Goal: Task Accomplishment & Management: Use online tool/utility

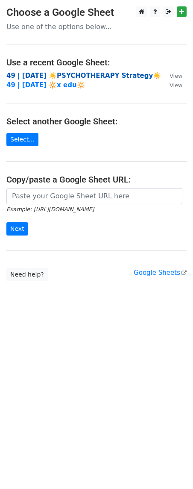
click at [81, 76] on strong "49 | JUL 23 ☀️PSYCHOTHERAPY Strategy☀️" at bounding box center [83, 76] width 155 height 8
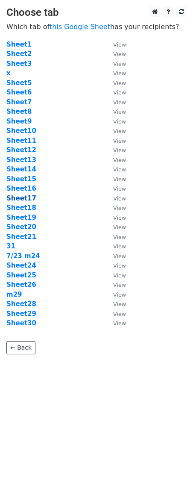
click at [25, 200] on strong "Sheet17" at bounding box center [21, 199] width 30 height 8
click at [71, 23] on link "this Google Sheet" at bounding box center [80, 27] width 61 height 8
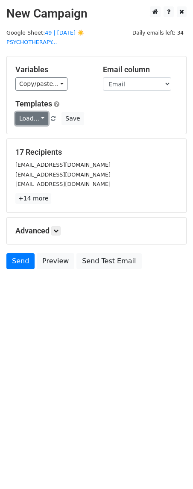
click at [37, 112] on link "Load..." at bounding box center [31, 118] width 33 height 13
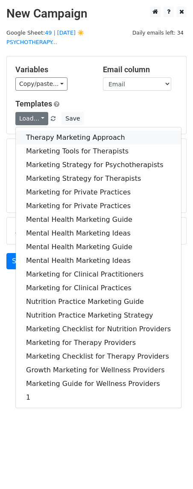
click at [44, 131] on link "Therapy Marketing Approach" at bounding box center [99, 138] width 166 height 14
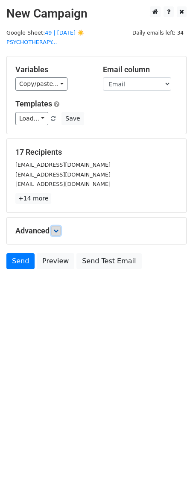
click at [54, 226] on link at bounding box center [55, 230] width 9 height 9
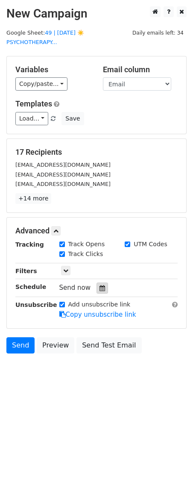
click at [100, 285] on icon at bounding box center [103, 288] width 6 height 6
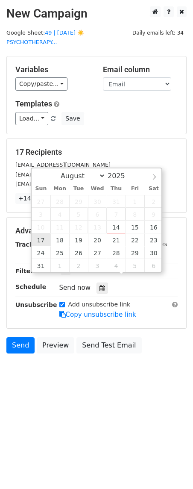
type input "2025-08-17 12:00"
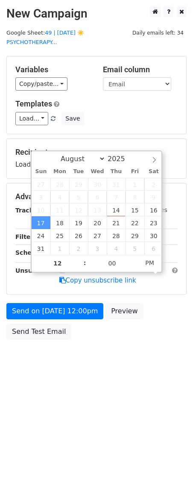
click at [39, 312] on div "Send on Aug 17 at 12:00pm Preview Send Test Email" at bounding box center [96, 323] width 193 height 41
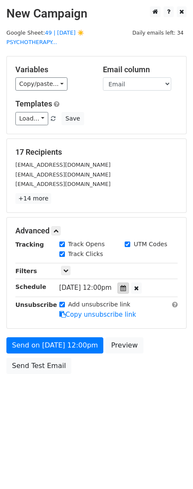
click at [126, 285] on icon at bounding box center [124, 288] width 6 height 6
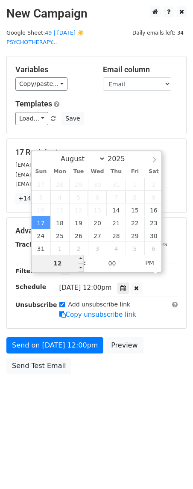
click at [64, 267] on input "12" at bounding box center [58, 263] width 52 height 17
type input "8"
type input "2025-08-17 08:00"
type input "08"
click at [150, 263] on span "PM" at bounding box center [150, 263] width 24 height 17
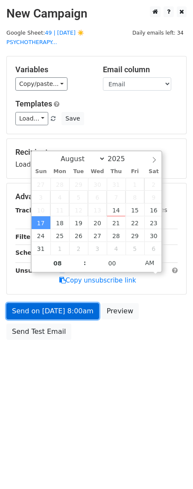
click at [84, 303] on link "Send on Aug 17 at 8:00am" at bounding box center [52, 311] width 93 height 16
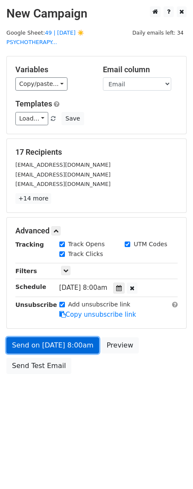
click at [32, 341] on link "Send on Aug 17 at 8:00am" at bounding box center [52, 346] width 93 height 16
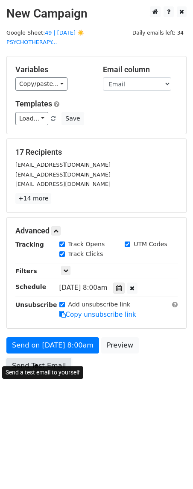
click at [34, 358] on link "Send Test Email" at bounding box center [38, 366] width 65 height 16
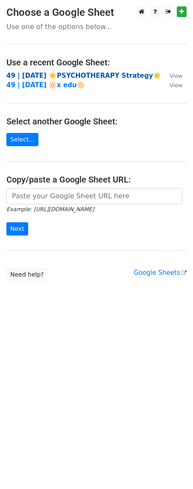
click at [60, 74] on strong "49 | [DATE] ☀️PSYCHOTHERAPY Strategy☀️" at bounding box center [83, 76] width 155 height 8
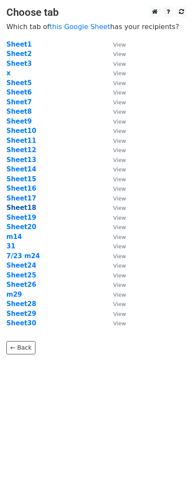
click at [27, 209] on strong "Sheet18" at bounding box center [21, 208] width 30 height 8
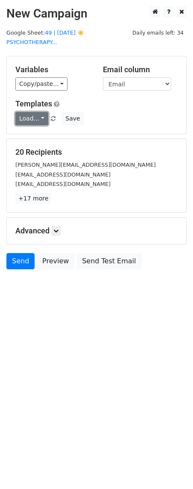
click at [24, 113] on link "Load..." at bounding box center [31, 118] width 33 height 13
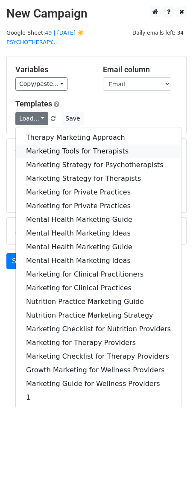
click at [58, 145] on link "Marketing Tools for Therapists" at bounding box center [99, 152] width 166 height 14
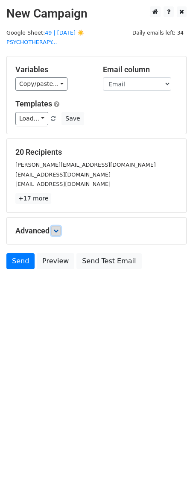
click at [61, 226] on link at bounding box center [55, 230] width 9 height 9
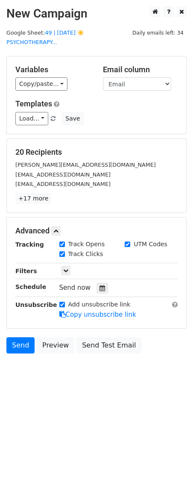
click at [98, 285] on div "Tracking Track Opens UTM Codes Track Clicks Filters Only include spreadsheet ro…" at bounding box center [96, 280] width 163 height 80
click at [100, 285] on icon at bounding box center [103, 288] width 6 height 6
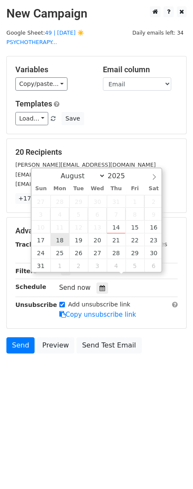
type input "2025-08-18 12:00"
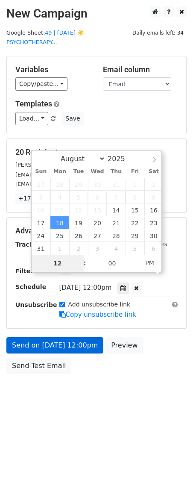
type input "9"
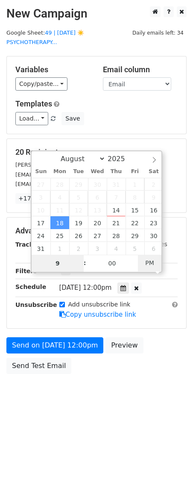
type input "2025-08-18 09:00"
type input "09"
click at [150, 263] on span "PM" at bounding box center [150, 263] width 24 height 17
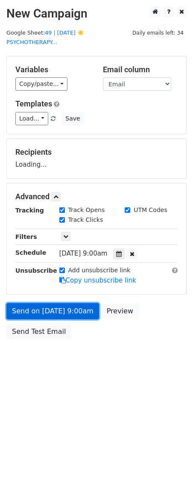
click at [59, 303] on link "Send on Aug 18 at 9:00am" at bounding box center [52, 311] width 93 height 16
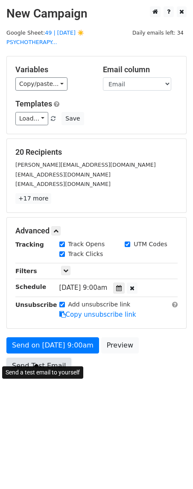
click at [42, 358] on link "Send Test Email" at bounding box center [38, 366] width 65 height 16
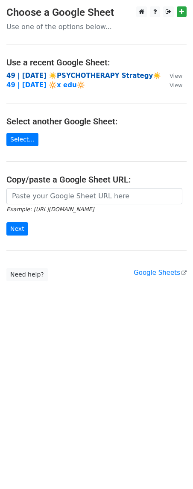
click at [39, 75] on strong "49 | [DATE] ☀️PSYCHOTHERAPY Strategy☀️" at bounding box center [83, 76] width 155 height 8
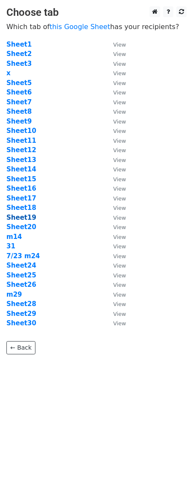
click at [29, 216] on strong "Sheet19" at bounding box center [21, 218] width 30 height 8
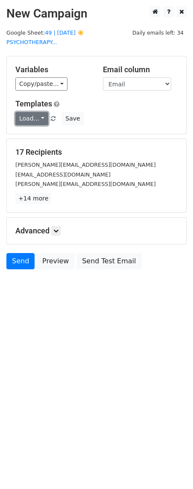
click at [24, 112] on link "Load..." at bounding box center [31, 118] width 33 height 13
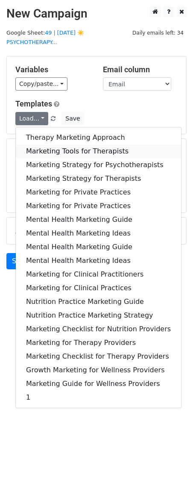
click at [48, 145] on link "Marketing Tools for Therapists" at bounding box center [99, 152] width 166 height 14
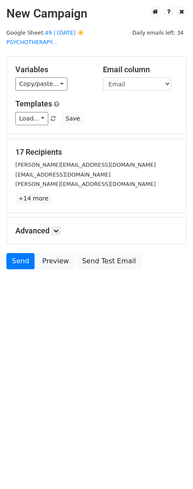
click at [62, 226] on div "Advanced Tracking Track Opens UTM Codes Track Clicks Filters Only include sprea…" at bounding box center [97, 231] width 180 height 27
click at [55, 228] on icon at bounding box center [55, 230] width 5 height 5
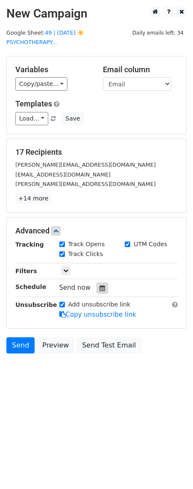
click at [100, 285] on icon at bounding box center [103, 288] width 6 height 6
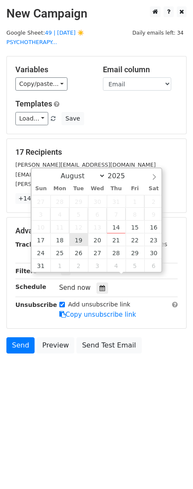
type input "2025-08-19 12:00"
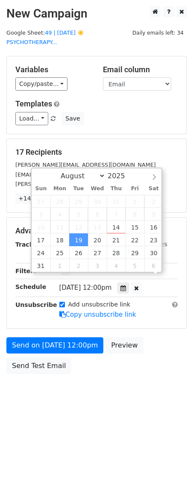
scroll to position [0, 0]
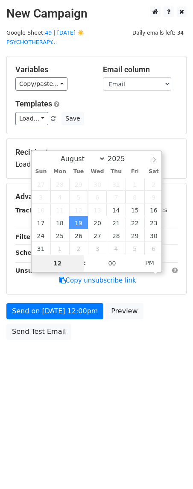
type input "8"
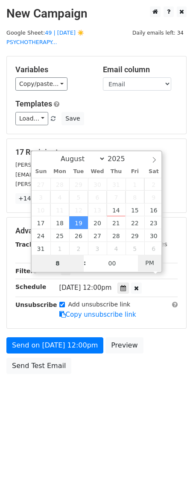
type input "2025-08-19 08:00"
type input "08"
click at [147, 264] on span "PM" at bounding box center [150, 263] width 24 height 17
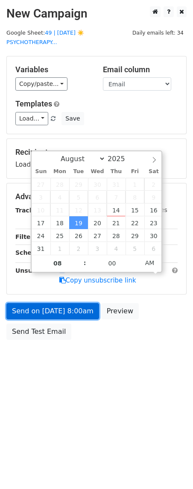
click at [83, 303] on link "Send on Aug 19 at 8:00am" at bounding box center [52, 311] width 93 height 16
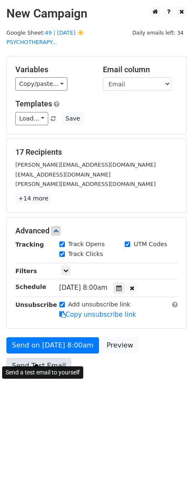
click at [36, 358] on link "Send Test Email" at bounding box center [38, 366] width 65 height 16
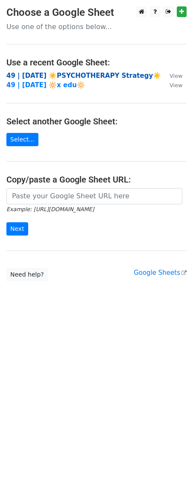
click at [64, 74] on strong "49 | JUL 23 ☀️PSYCHOTHERAPY Strategy☀️" at bounding box center [83, 76] width 155 height 8
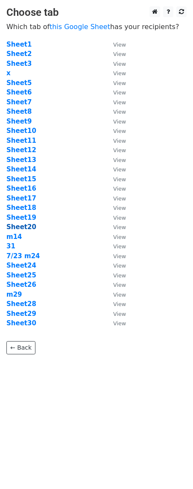
click at [20, 228] on strong "Sheet20" at bounding box center [21, 227] width 30 height 8
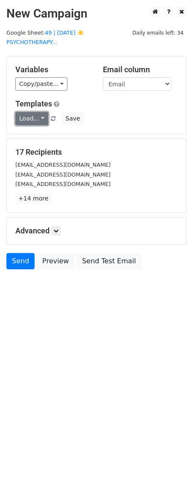
click at [28, 112] on link "Load..." at bounding box center [31, 118] width 33 height 13
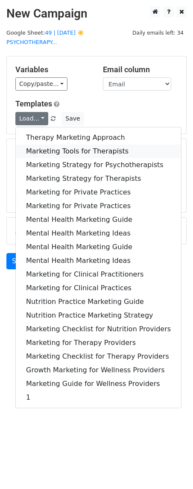
click at [33, 145] on link "Marketing Tools for Therapists" at bounding box center [99, 152] width 166 height 14
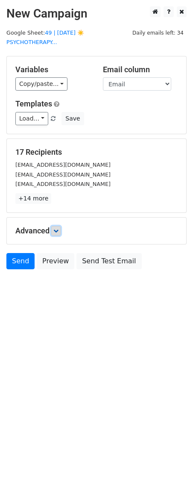
click at [56, 228] on icon at bounding box center [55, 230] width 5 height 5
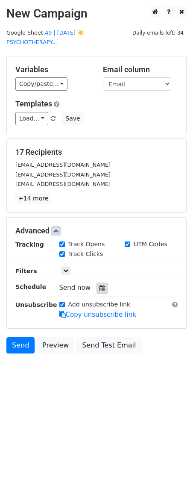
click at [100, 285] on icon at bounding box center [103, 288] width 6 height 6
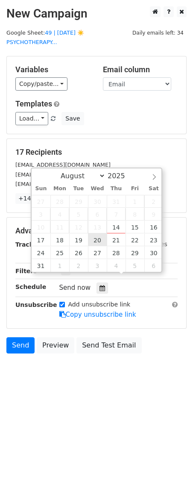
type input "2025-08-20 12:00"
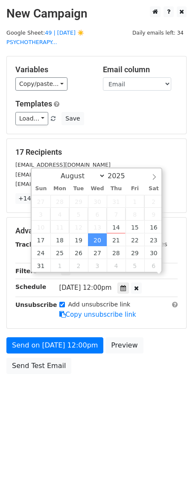
scroll to position [0, 0]
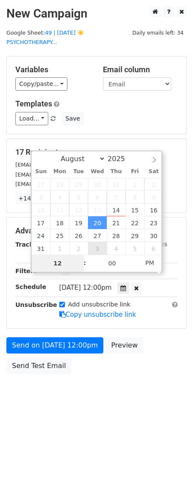
type input "7"
type input "2025-08-20 07:00"
type input "07"
click at [155, 262] on span "PM" at bounding box center [150, 263] width 24 height 17
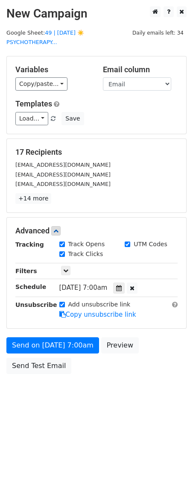
click at [76, 311] on div "Advanced Tracking Track Opens UTM Codes Track Clicks Filters Only include sprea…" at bounding box center [97, 273] width 180 height 111
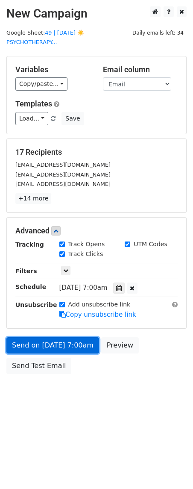
click at [60, 339] on link "Send on Aug 20 at 7:00am" at bounding box center [52, 346] width 93 height 16
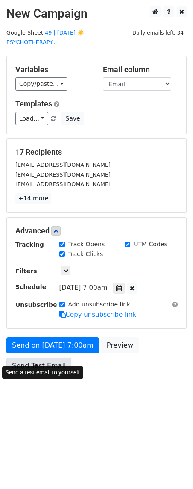
click at [43, 358] on link "Send Test Email" at bounding box center [38, 366] width 65 height 16
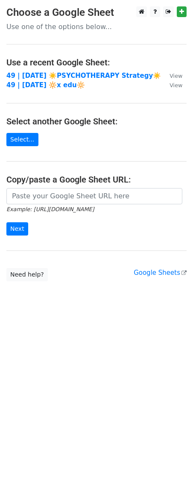
click at [61, 71] on td "49 | [DATE] ☀️PSYCHOTHERAPY Strategy☀️" at bounding box center [83, 76] width 155 height 10
click at [59, 73] on strong "49 | JUL 23 ☀️PSYCHOTHERAPY Strategy☀️" at bounding box center [83, 76] width 155 height 8
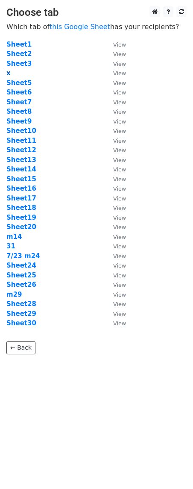
click at [9, 73] on strong "x" at bounding box center [8, 73] width 4 height 8
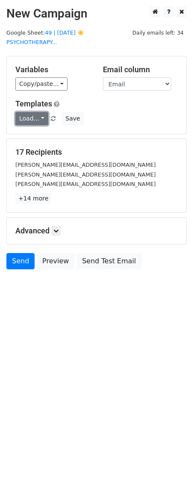
click at [26, 114] on link "Load..." at bounding box center [31, 118] width 33 height 13
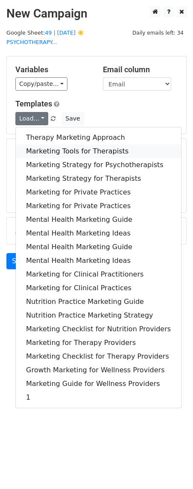
click at [33, 145] on link "Marketing Tools for Therapists" at bounding box center [99, 152] width 166 height 14
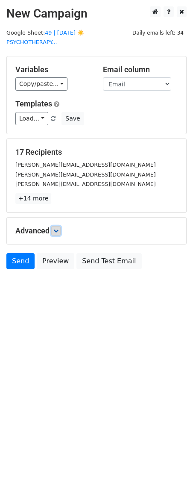
click at [61, 226] on link at bounding box center [55, 230] width 9 height 9
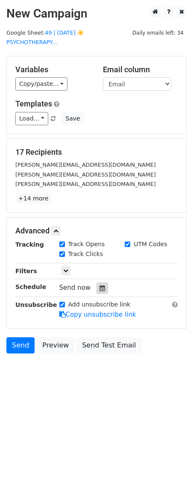
click at [100, 285] on icon at bounding box center [103, 288] width 6 height 6
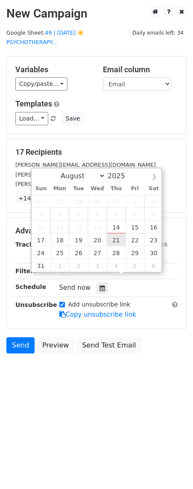
type input "[DATE] 12:00"
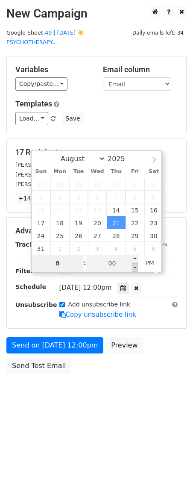
type input "08"
type input "[DATE] 20:55"
type input "55"
click at [133, 264] on span at bounding box center [135, 268] width 6 height 9
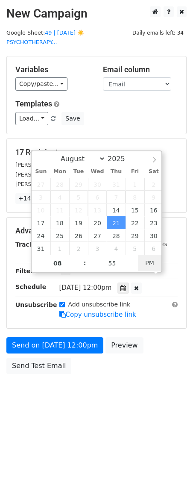
type input "[DATE] 08:55"
click at [143, 261] on span "PM" at bounding box center [150, 263] width 24 height 17
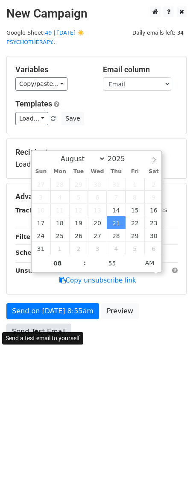
click at [50, 294] on div "Advanced Tracking Track Opens UTM Codes Track Clicks Filters Only include sprea…" at bounding box center [97, 239] width 180 height 111
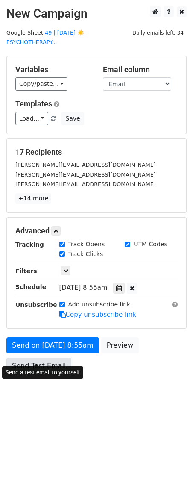
click at [47, 359] on link "Send Test Email" at bounding box center [38, 366] width 65 height 16
